Goal: Transaction & Acquisition: Purchase product/service

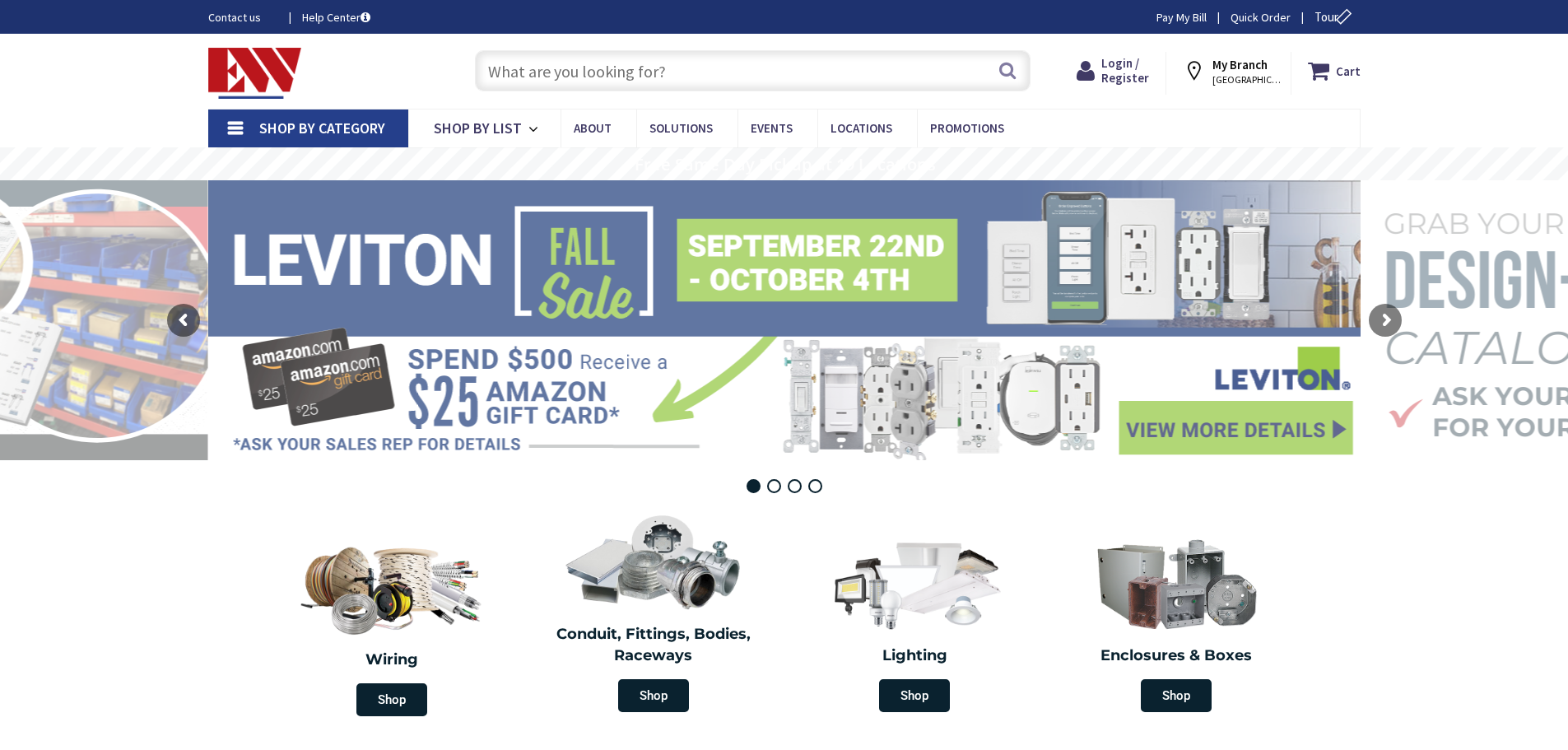
click at [509, 69] on input "text" at bounding box center [753, 71] width 556 height 41
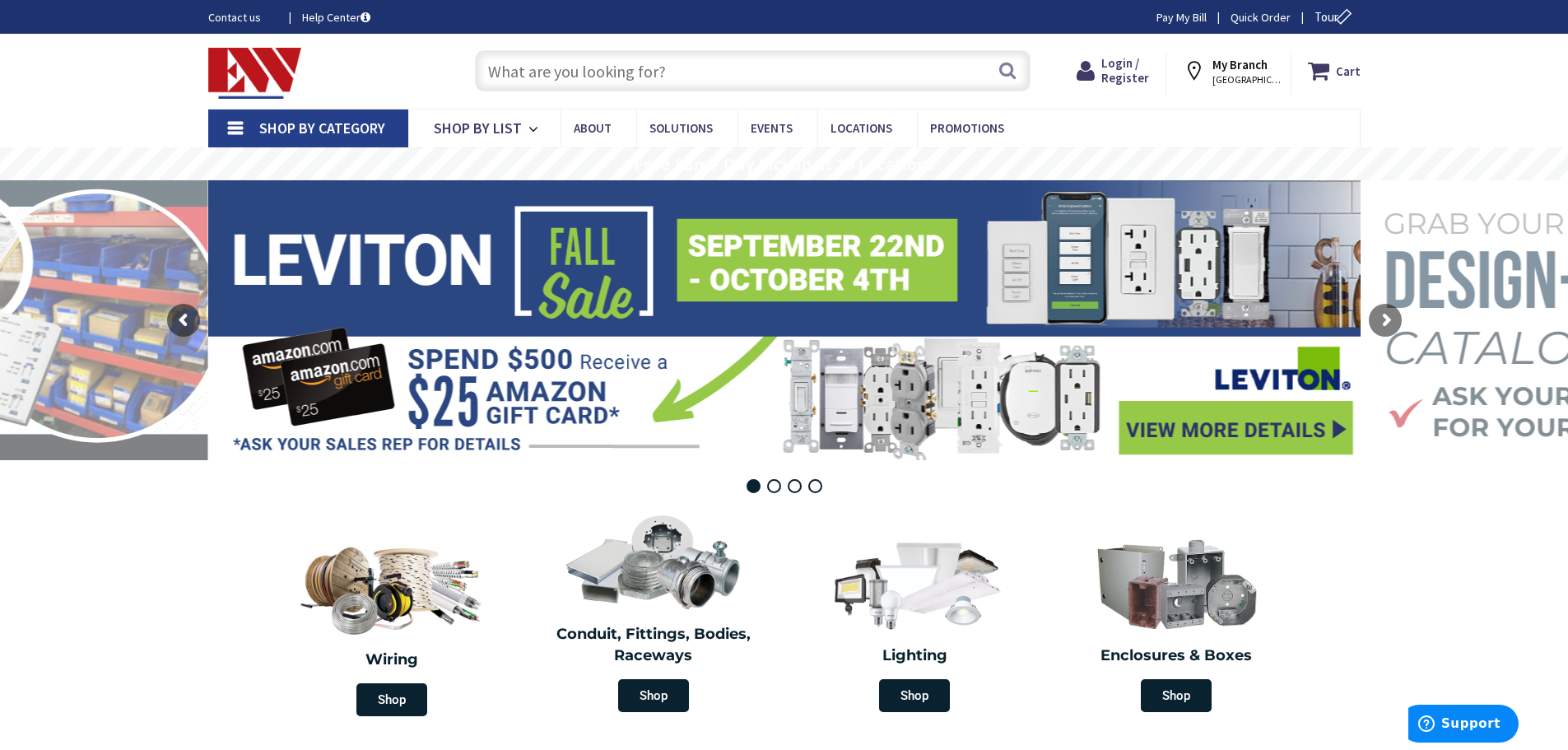
type input "Pine Cone Trail, [GEOGRAPHIC_DATA], [GEOGRAPHIC_DATA]"
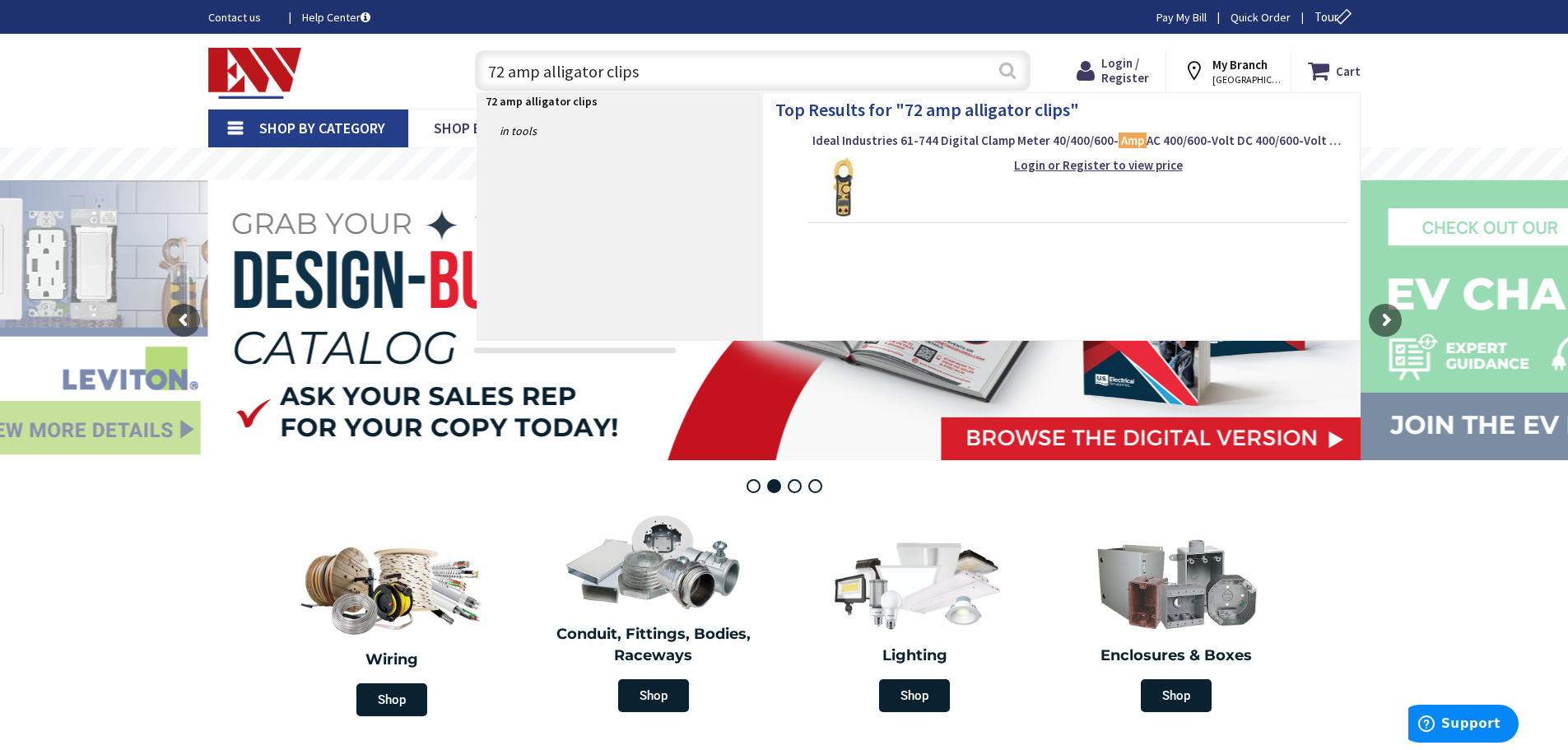
type input "72 amp alligator clips"
click at [1002, 71] on button "Search" at bounding box center [1008, 71] width 21 height 37
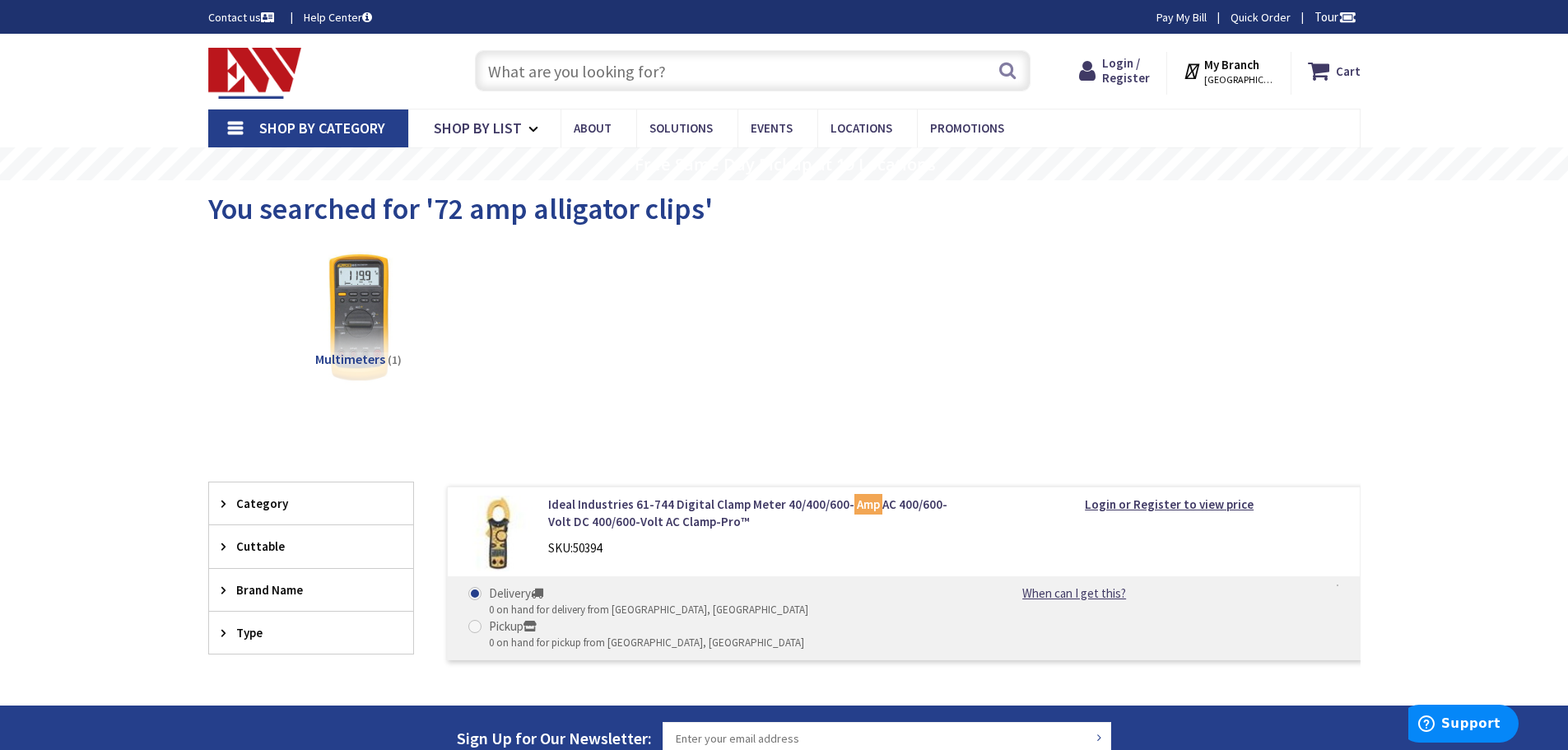
click at [501, 70] on input "text" at bounding box center [753, 71] width 556 height 41
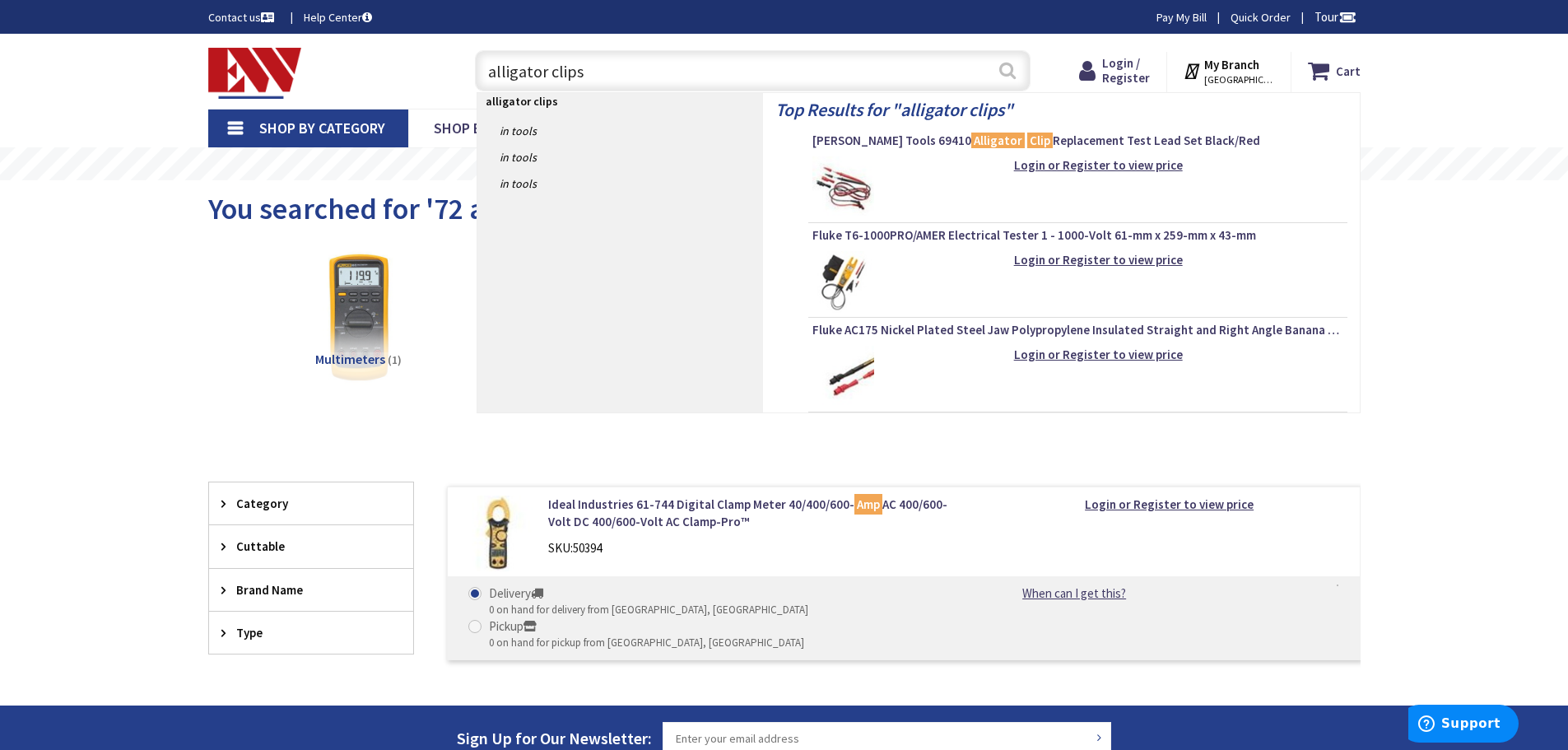
type input "alligator clips"
click at [1004, 71] on button "Search" at bounding box center [1008, 71] width 21 height 37
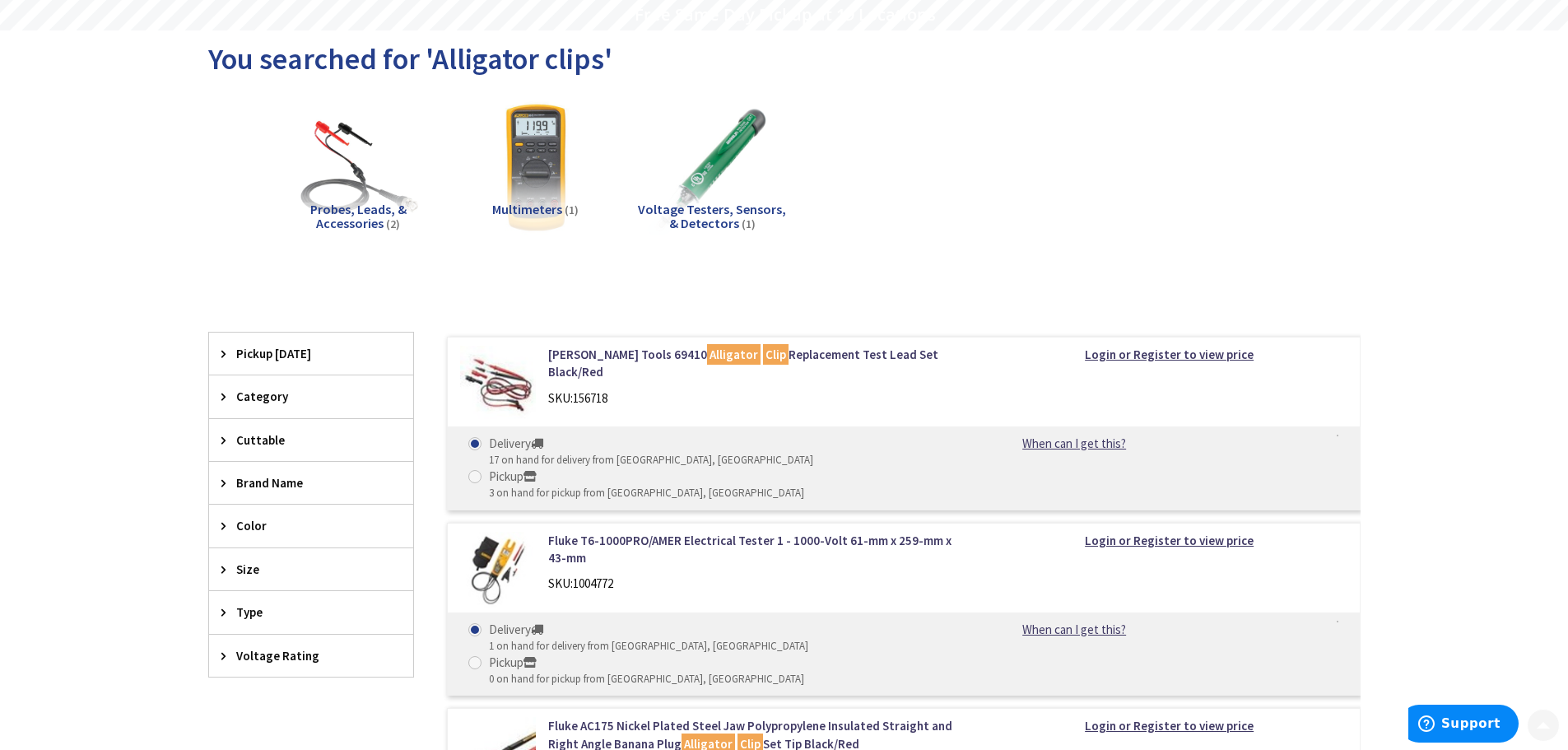
scroll to position [165, 0]
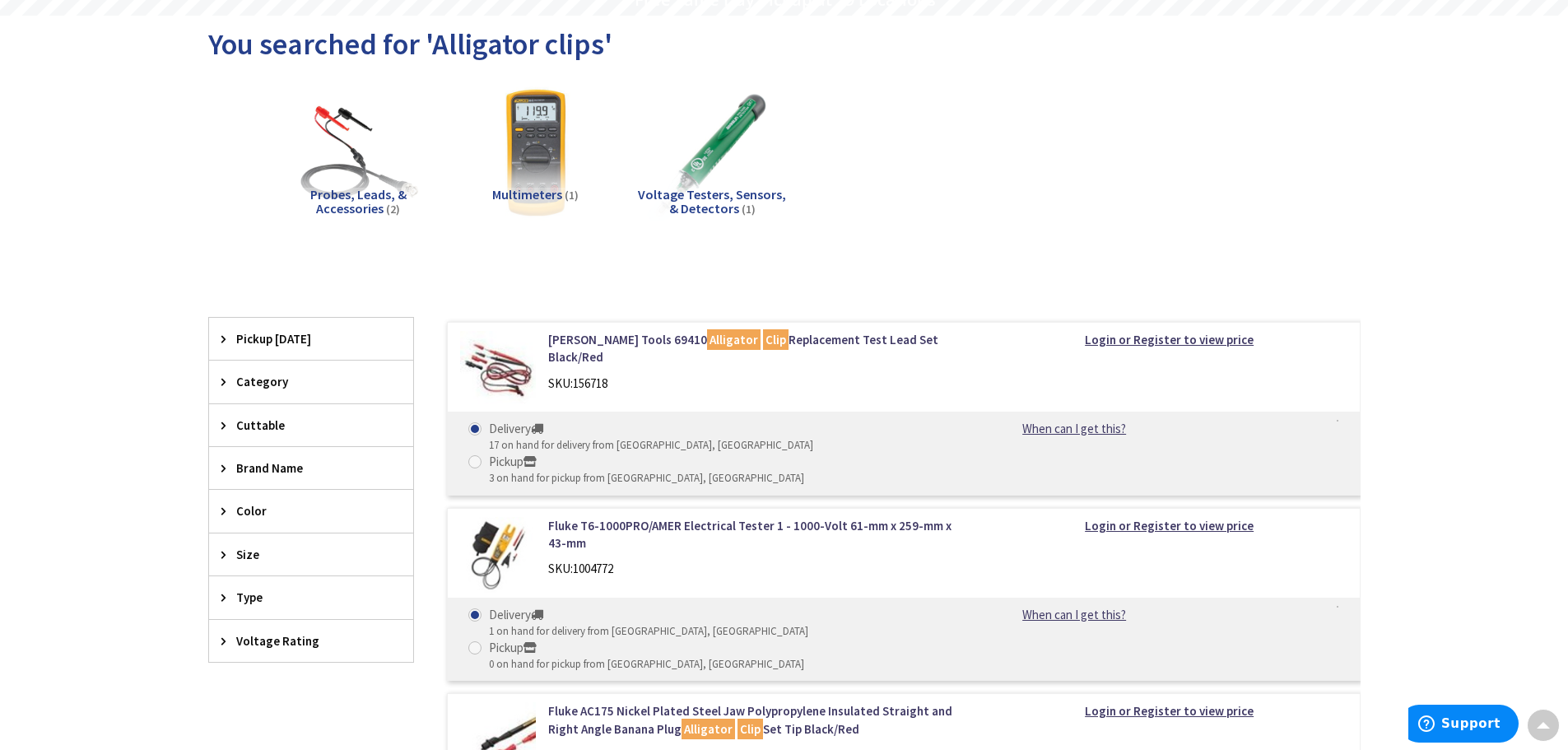
click at [273, 386] on span "Category" at bounding box center [304, 382] width 134 height 18
click at [288, 417] on input "search" at bounding box center [311, 416] width 204 height 25
click at [343, 381] on span "Category" at bounding box center [304, 382] width 134 height 18
click at [270, 471] on span "Brand Name" at bounding box center [304, 468] width 134 height 18
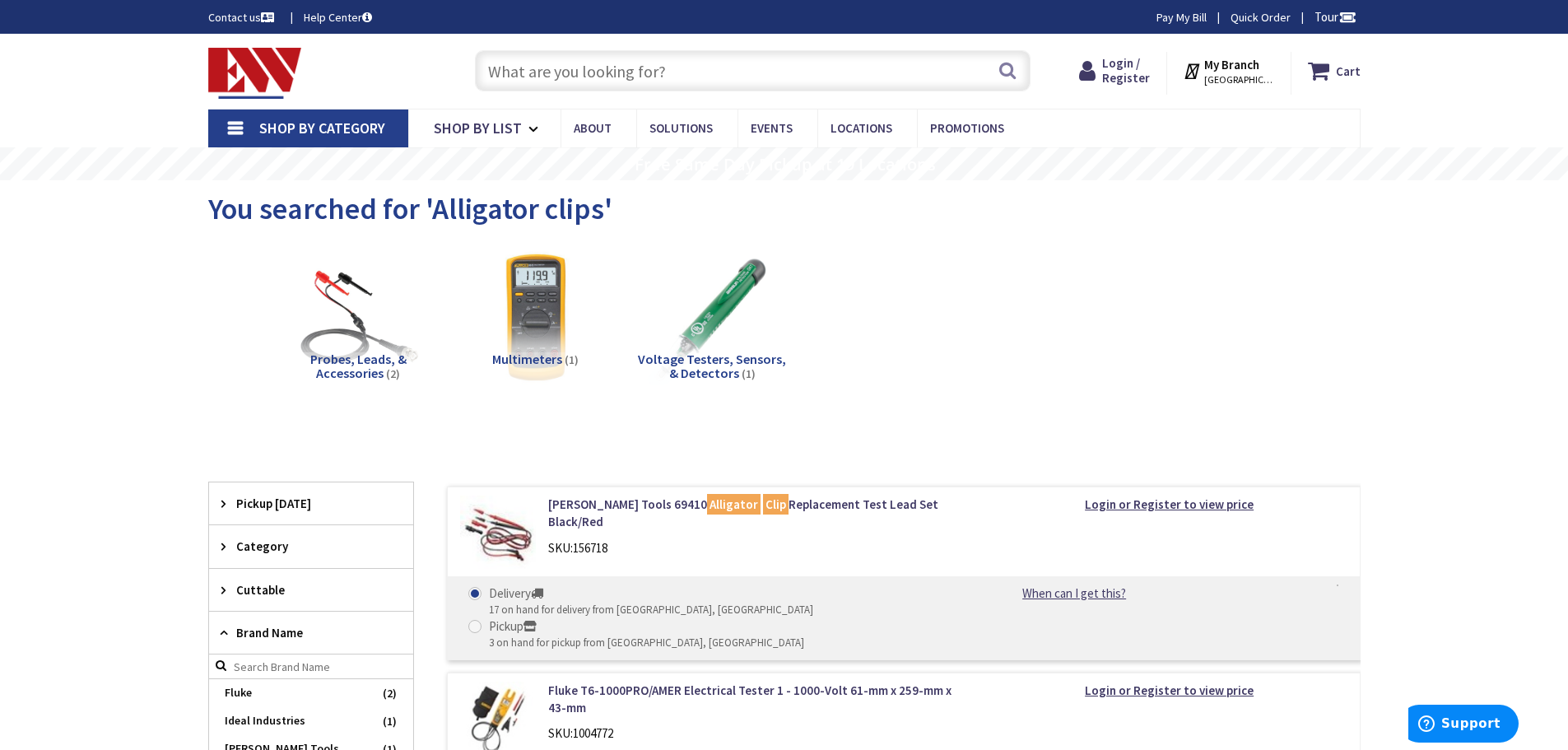
click at [526, 76] on input "text" at bounding box center [753, 71] width 556 height 41
click at [498, 72] on input "text" at bounding box center [753, 71] width 556 height 41
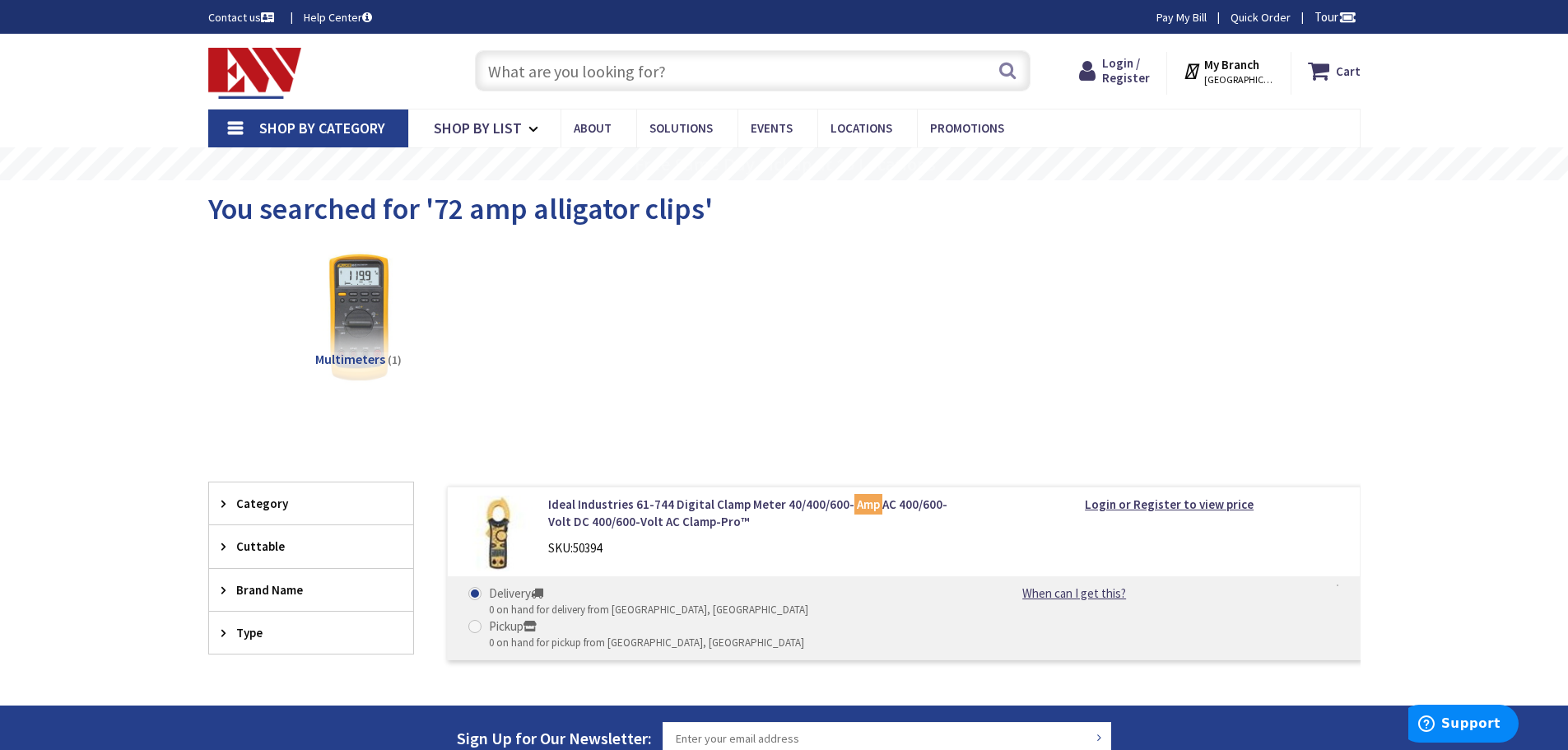
click at [504, 74] on input "text" at bounding box center [753, 71] width 556 height 41
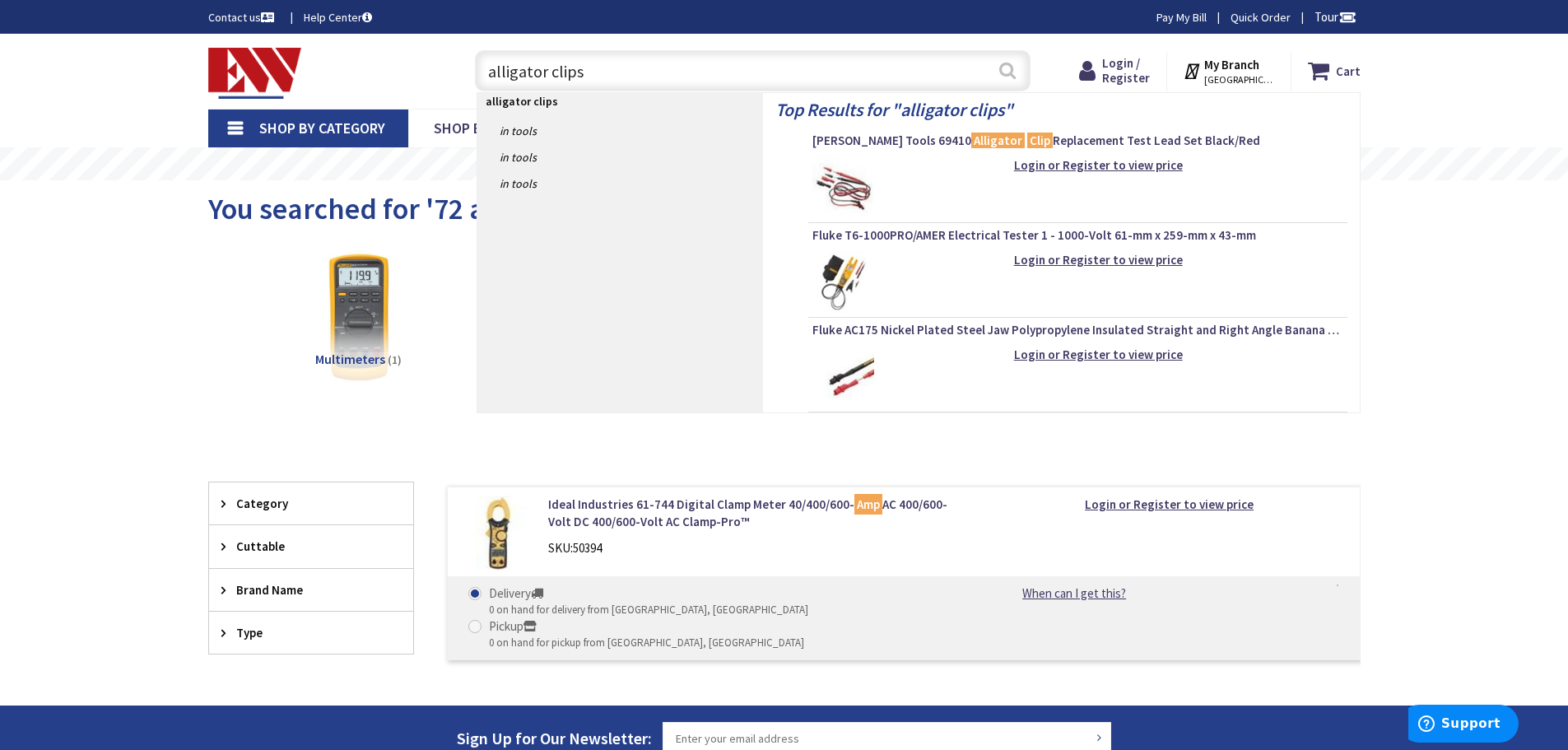
type input "alligator clips"
click at [1005, 68] on button "Search" at bounding box center [1008, 71] width 21 height 37
